Goal: Communication & Community: Answer question/provide support

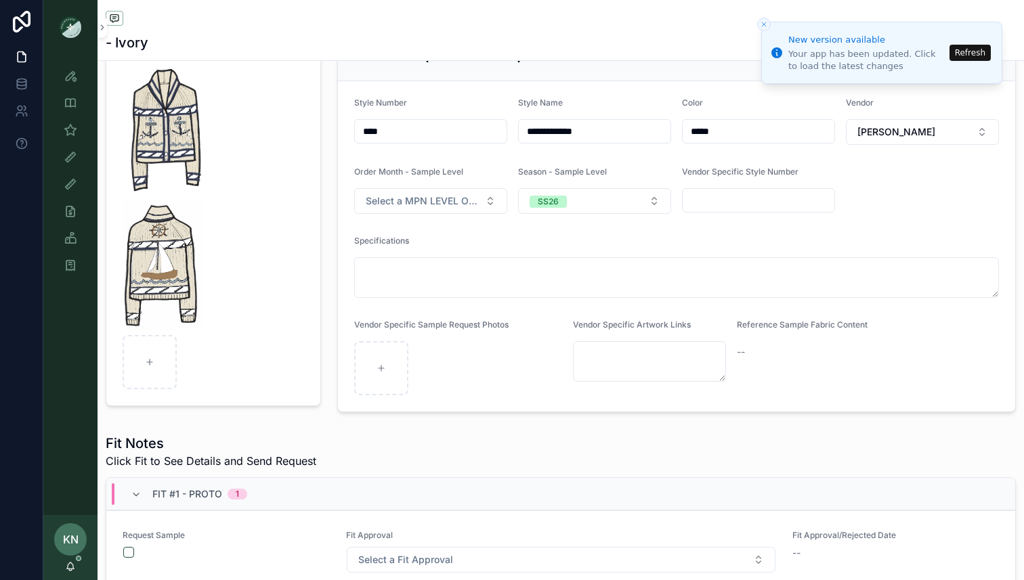
click at [288, 454] on span "Click Fit to See Details and Send Request" at bounding box center [211, 461] width 211 height 16
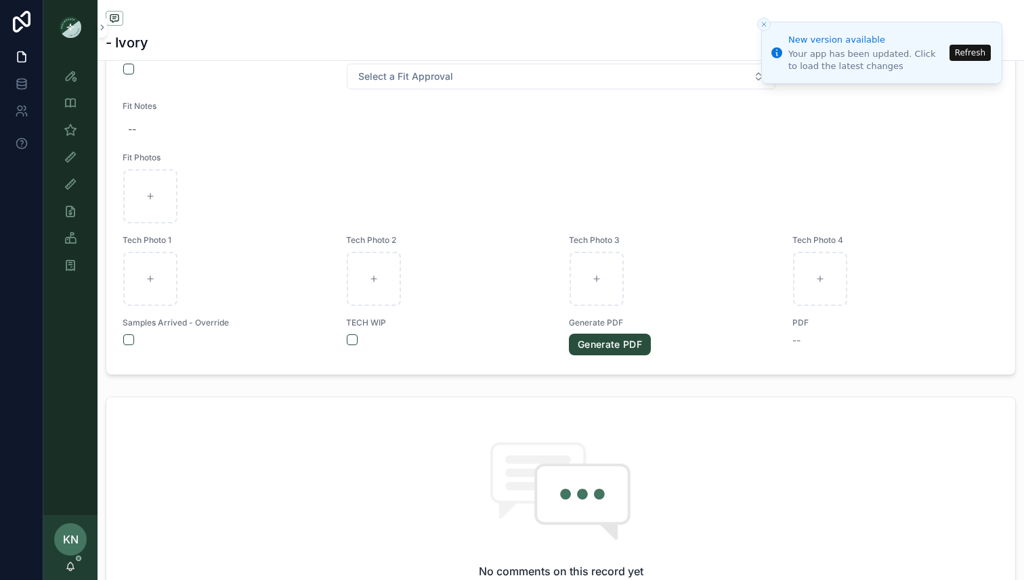
scroll to position [767, 0]
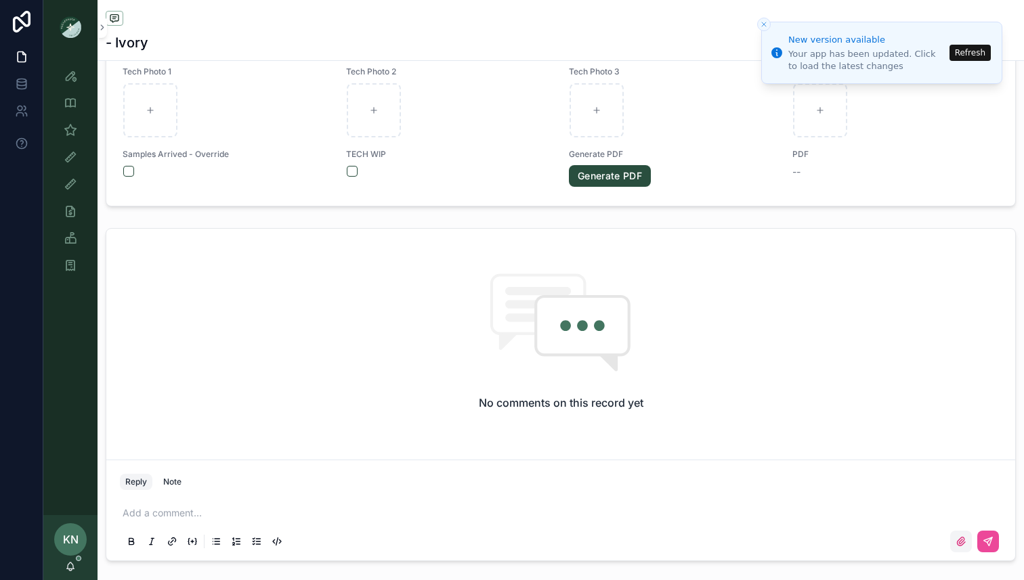
click at [963, 542] on icon "scrollable content" at bounding box center [960, 541] width 11 height 11
click at [0, 0] on input "scrollable content" at bounding box center [0, 0] width 0 height 0
click at [373, 508] on p "scrollable content" at bounding box center [563, 513] width 881 height 14
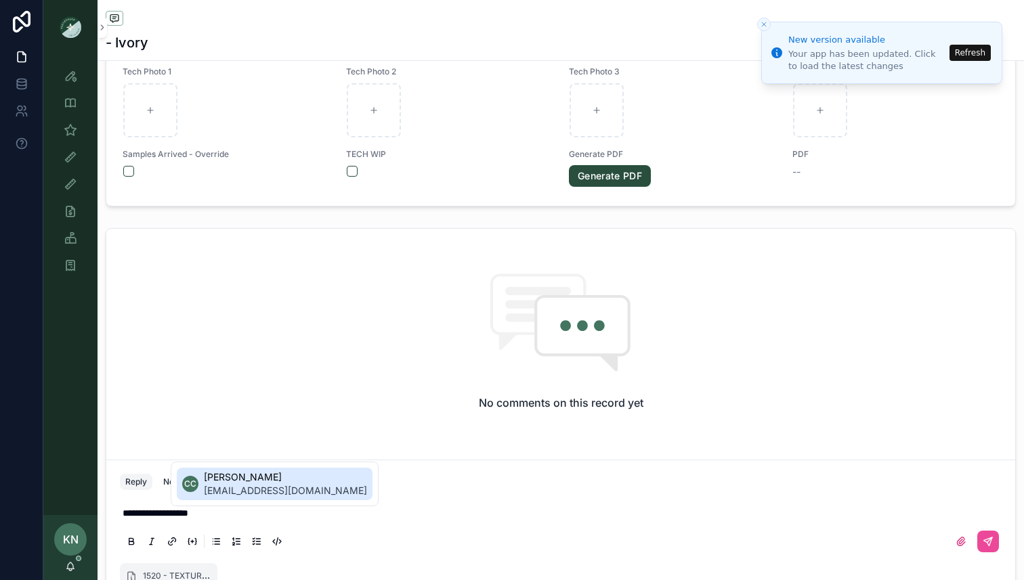
click at [294, 491] on span "[EMAIL_ADDRESS][DOMAIN_NAME]" at bounding box center [285, 491] width 163 height 14
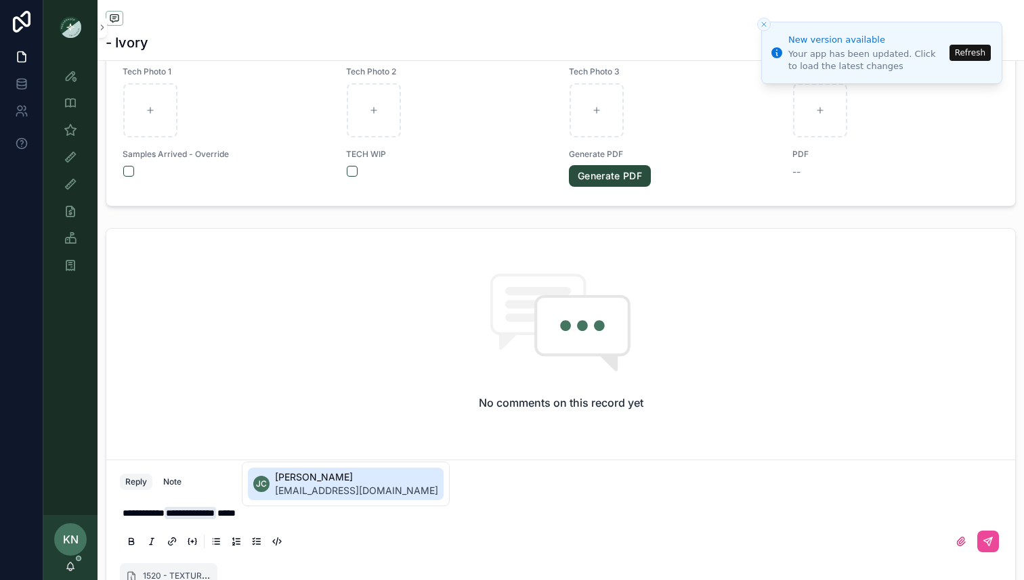
click at [315, 490] on span "[EMAIL_ADDRESS][DOMAIN_NAME]" at bounding box center [356, 491] width 163 height 14
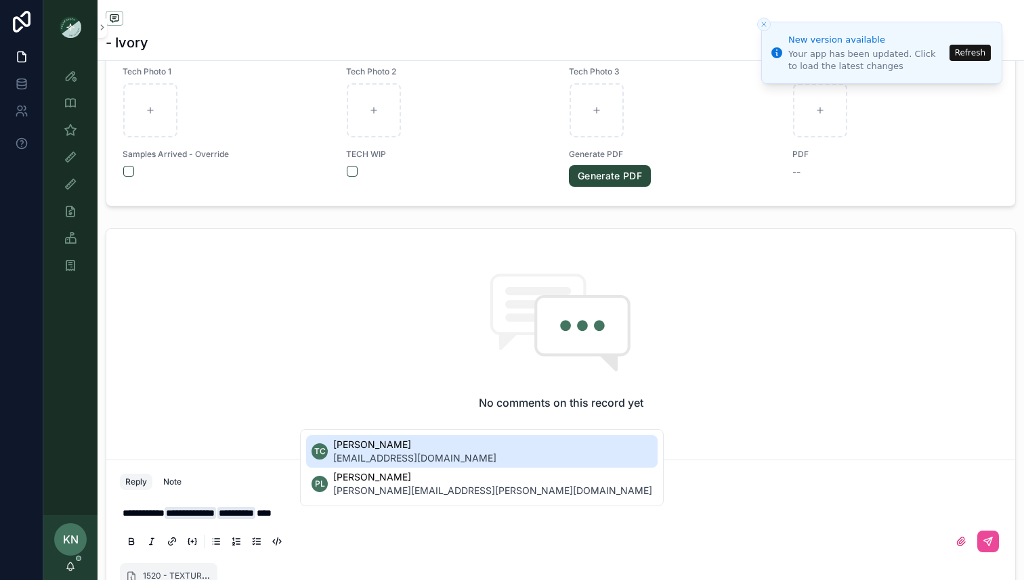
click at [350, 455] on span "[EMAIL_ADDRESS][DOMAIN_NAME]" at bounding box center [414, 459] width 163 height 14
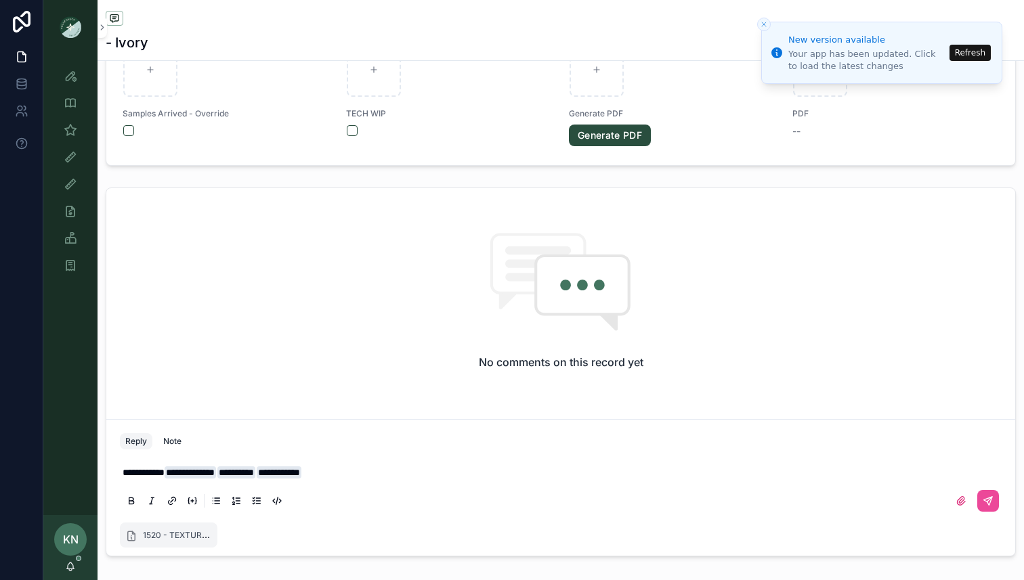
scroll to position [814, 0]
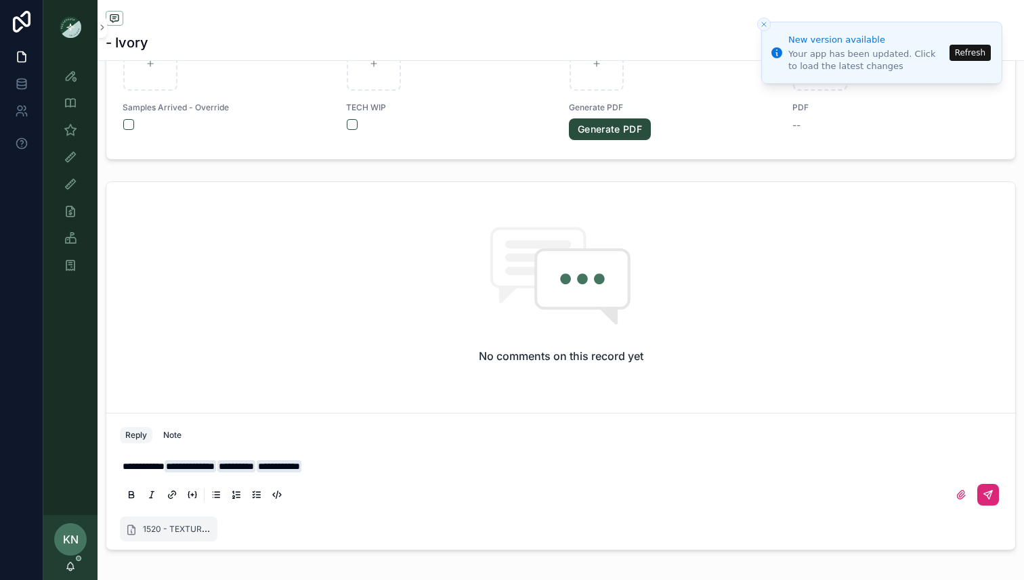
click at [983, 491] on icon "scrollable content" at bounding box center [987, 494] width 11 height 11
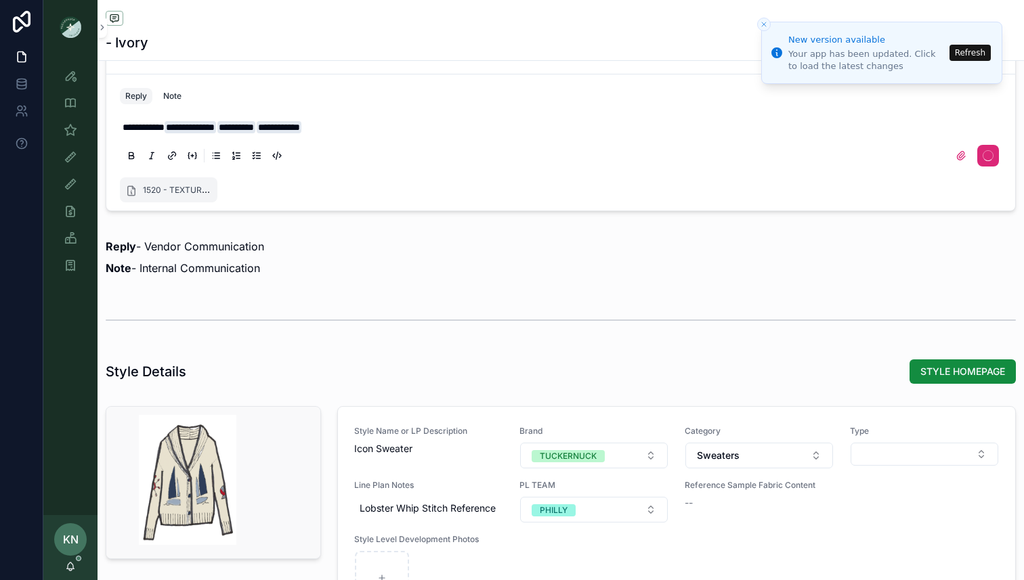
scroll to position [1236, 0]
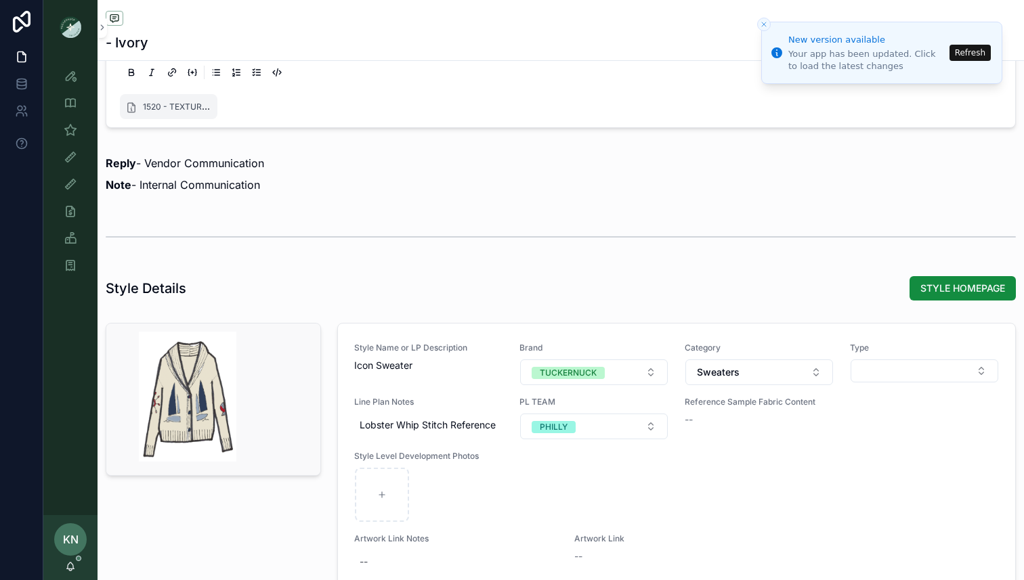
click at [204, 405] on div "scrollable content" at bounding box center [188, 397] width 130 height 130
click at [265, 344] on div "scrollable content" at bounding box center [213, 400] width 214 height 152
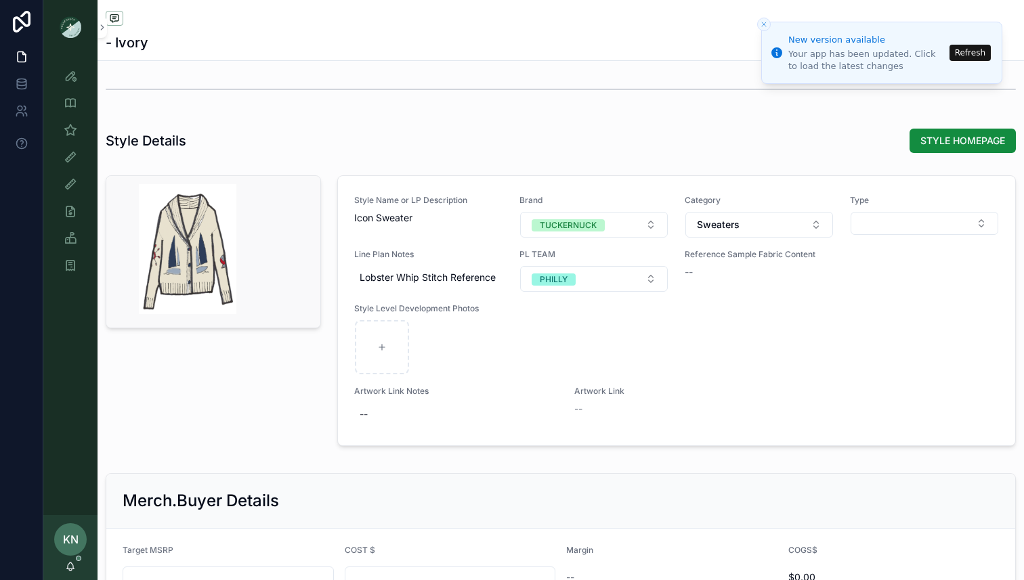
scroll to position [1564, 0]
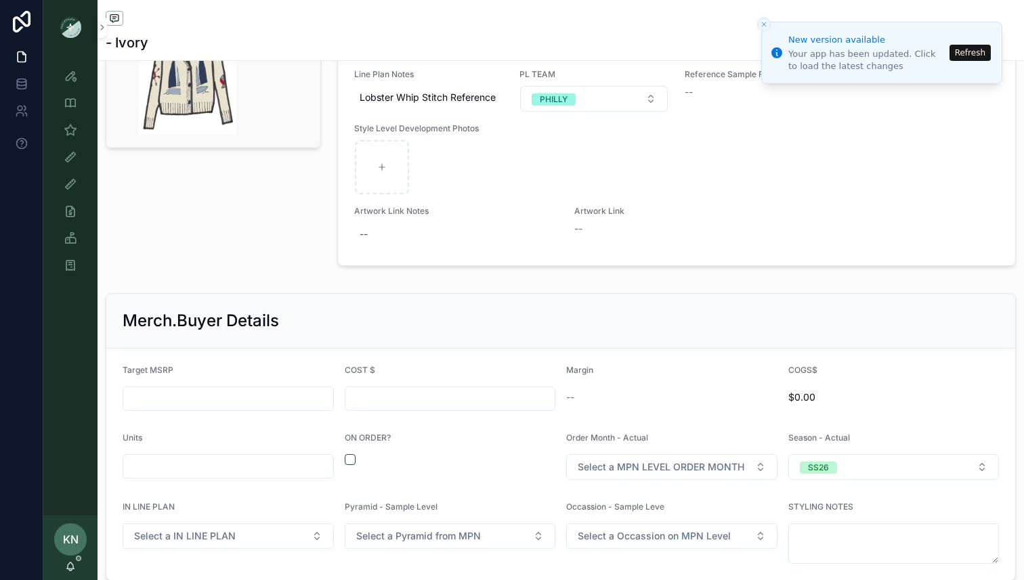
click at [175, 100] on div "scrollable content" at bounding box center [188, 69] width 130 height 130
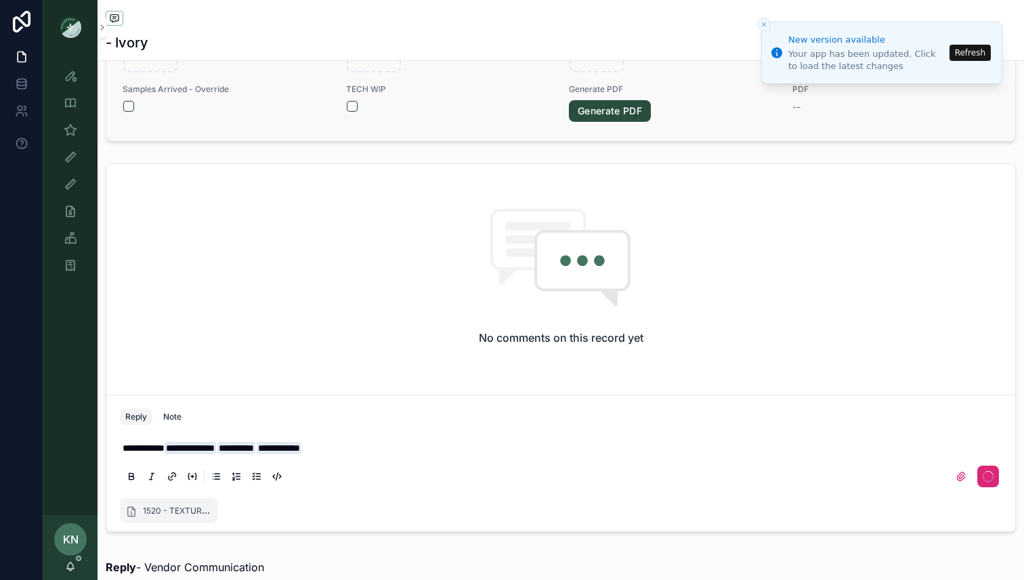
scroll to position [834, 0]
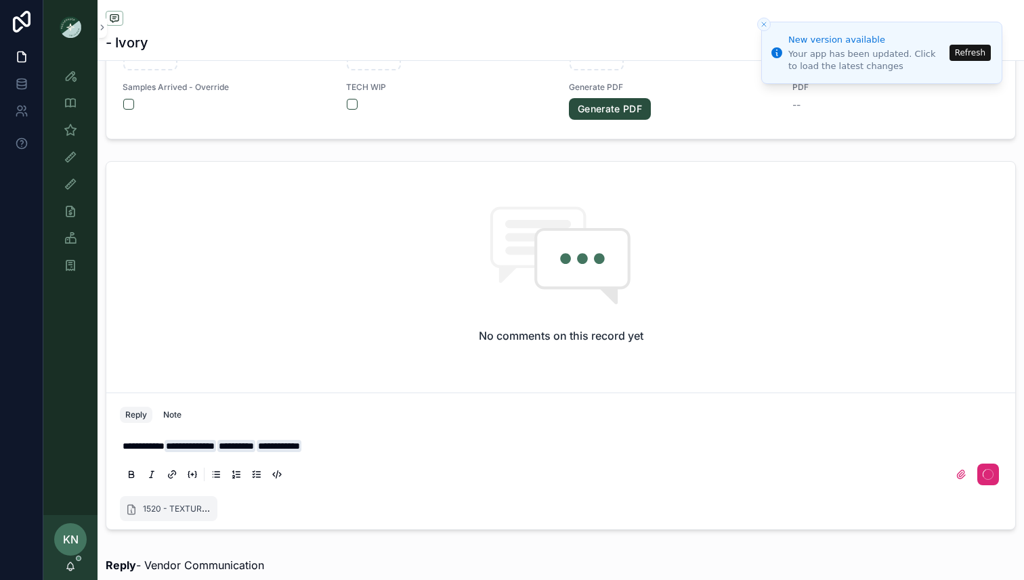
click at [912, 407] on div "Reply Note" at bounding box center [561, 415] width 898 height 22
click at [968, 53] on button "Refresh" at bounding box center [969, 53] width 41 height 16
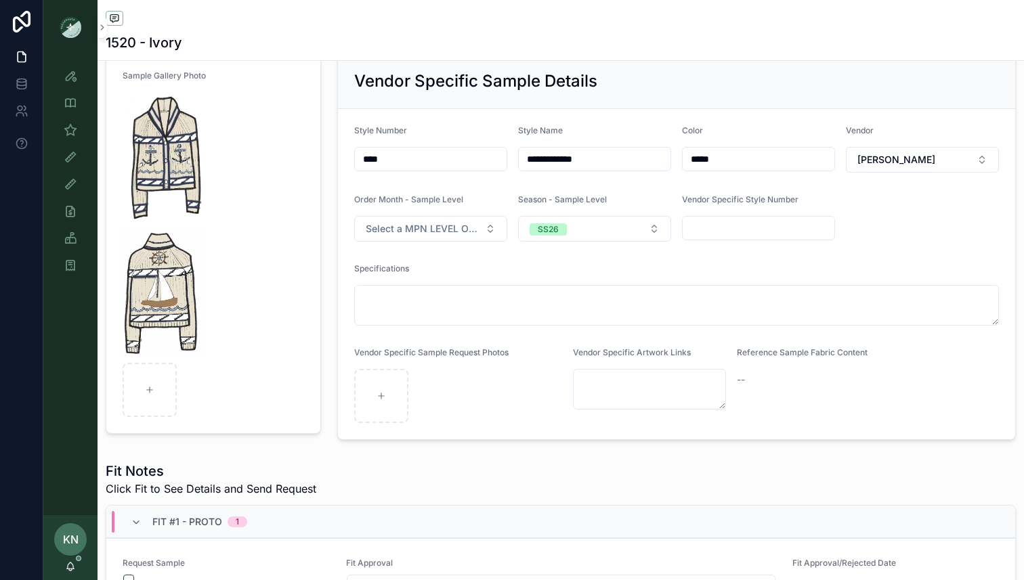
scroll to position [97, 0]
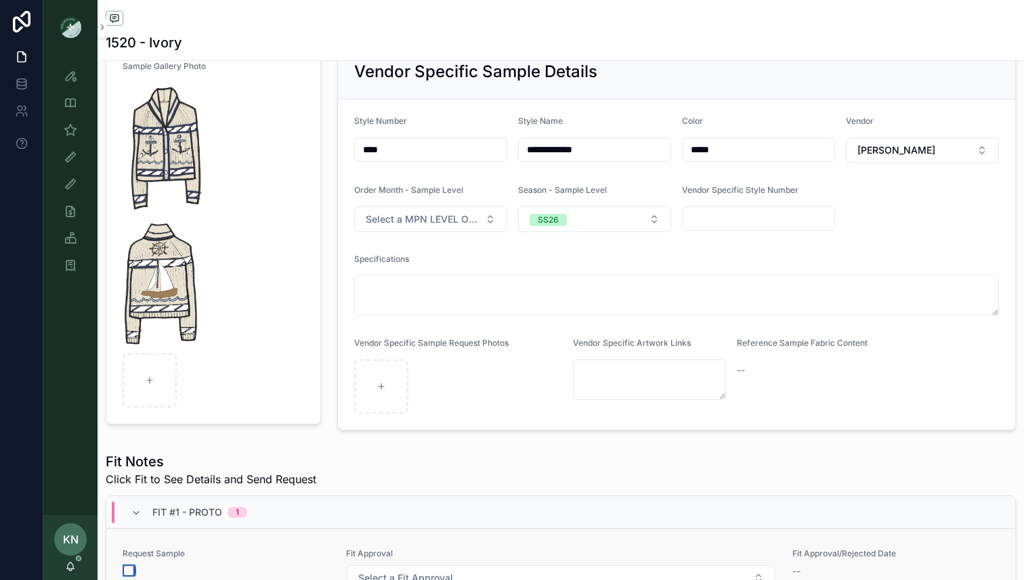
click at [127, 567] on button "scrollable content" at bounding box center [128, 570] width 11 height 11
